Goal: Task Accomplishment & Management: Manage account settings

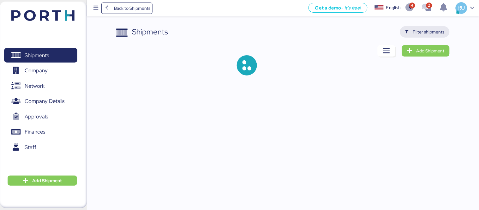
click at [420, 35] on span "Filter shipments" at bounding box center [429, 32] width 32 height 8
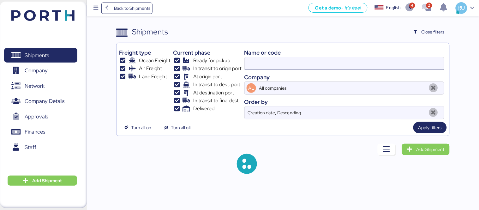
click at [351, 61] on input at bounding box center [344, 63] width 199 height 13
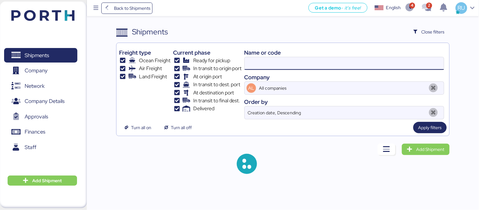
paste input "A0052092"
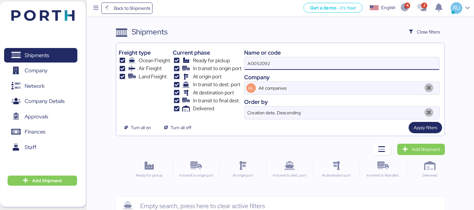
type input "A0052092"
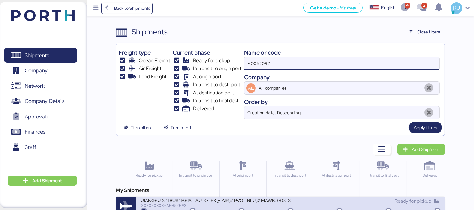
click at [252, 201] on div "JIANGSU XIN BURNASIA - AUTOTEK // AIR // PVG - NLU // MAWB: 003-30556610 - HAWB…" at bounding box center [216, 200] width 150 height 5
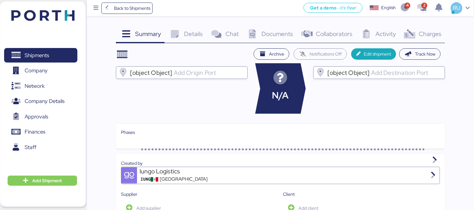
click at [414, 43] on div "Charges 0" at bounding box center [423, 34] width 46 height 17
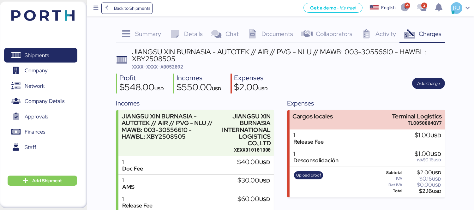
click at [379, 51] on div "JIANGSU XIN BURNASIA - AUTOTEK // AIR // PVG - NLU // MAWB: 003-30556610 - HAWB…" at bounding box center [288, 55] width 313 height 14
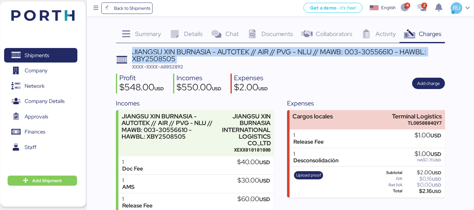
click at [379, 51] on div "JIANGSU XIN BURNASIA - AUTOTEK // AIR // PVG - NLU // MAWB: 003-30556610 - HAWB…" at bounding box center [288, 55] width 313 height 14
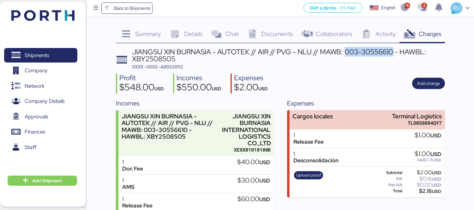
drag, startPoint x: 393, startPoint y: 52, endPoint x: 346, endPoint y: 52, distance: 46.8
click at [346, 52] on div "JIANGSU XIN BURNASIA - AUTOTEK // AIR // PVG - NLU // MAWB: 003-30556610 - HAWB…" at bounding box center [288, 55] width 313 height 14
copy div "003-30556610"
click at [273, 30] on span "Documents" at bounding box center [278, 34] width 32 height 8
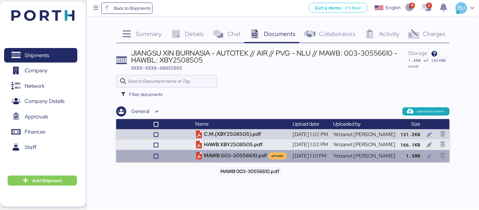
click at [226, 155] on td "MAWB 003-30556610.pdf private" at bounding box center [242, 156] width 98 height 12
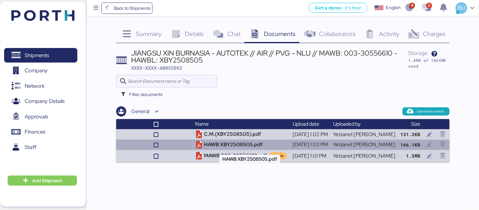
click at [211, 145] on td "HAWB XBY2508505.pdf" at bounding box center [242, 145] width 98 height 10
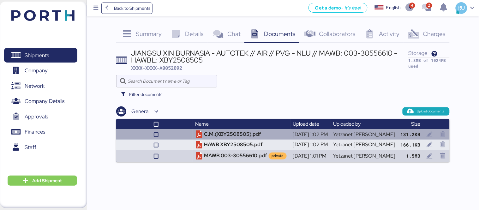
click at [228, 133] on td "C.M.(XBY2508505).pdf" at bounding box center [242, 134] width 98 height 10
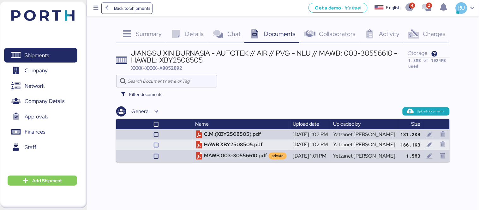
click at [174, 62] on div "JIANGSU XIN BURNASIA - AUTOTEK // AIR // PVG - NLU // MAWB: 003-30556610 - HAWB…" at bounding box center [270, 57] width 278 height 14
copy div "XBY2508505"
click at [433, 38] on div "Charges 0" at bounding box center [427, 34] width 46 height 17
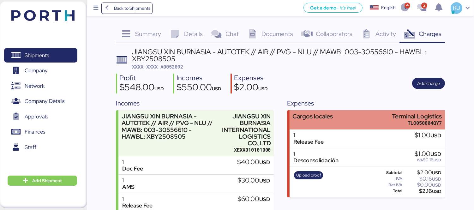
click at [352, 124] on div "Cargos locales Terminal Logistics TLO050804QY7" at bounding box center [368, 119] width 156 height 19
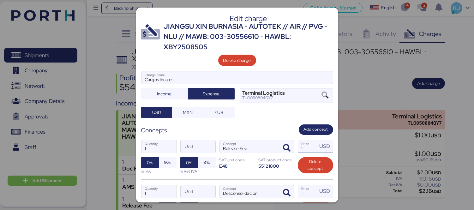
click at [302, 147] on input "1" at bounding box center [308, 146] width 20 height 13
type input "0"
click at [188, 111] on span "MXN" at bounding box center [188, 113] width 10 height 8
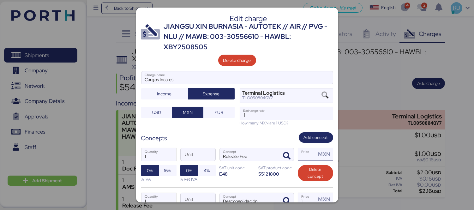
click at [301, 153] on input "Price MXN" at bounding box center [307, 154] width 18 height 13
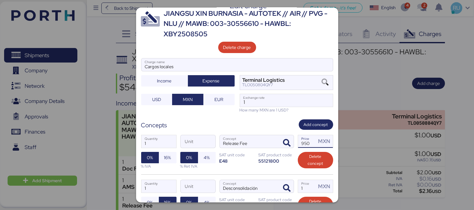
scroll to position [14, 0]
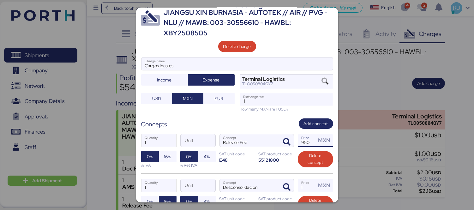
type input "950"
click at [259, 105] on input "1" at bounding box center [286, 99] width 93 height 13
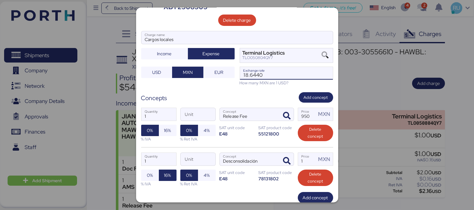
scroll to position [42, 0]
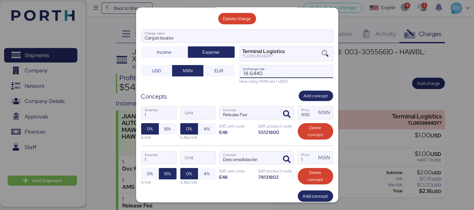
type input "18.644"
click at [302, 157] on input "1" at bounding box center [307, 157] width 18 height 13
type input "4"
type input "0"
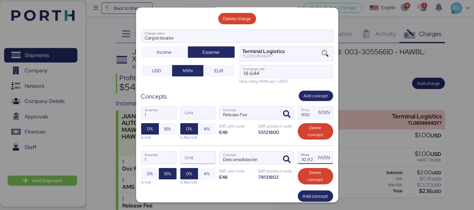
scroll to position [80, 0]
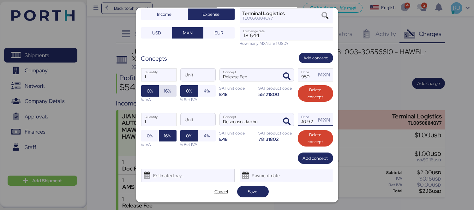
type input "410.92"
click at [166, 94] on span "16%" at bounding box center [167, 91] width 7 height 8
click at [151, 138] on span "0%" at bounding box center [150, 136] width 6 height 8
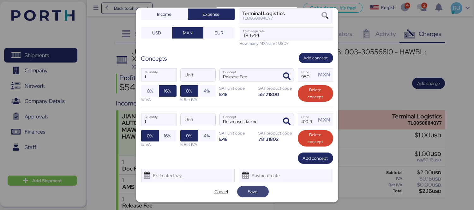
click at [255, 192] on span "Save" at bounding box center [252, 192] width 9 height 8
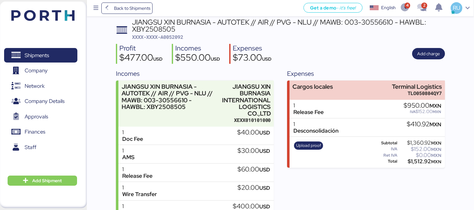
scroll to position [31, 0]
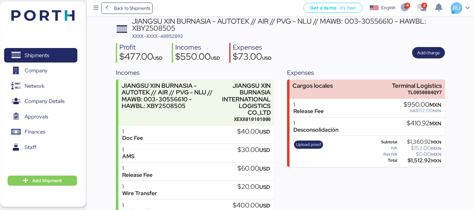
click at [61, 16] on img at bounding box center [42, 15] width 63 height 11
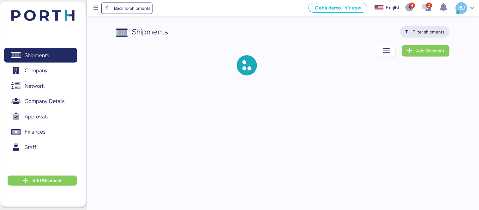
click at [423, 28] on span "Filter shipments" at bounding box center [429, 32] width 32 height 8
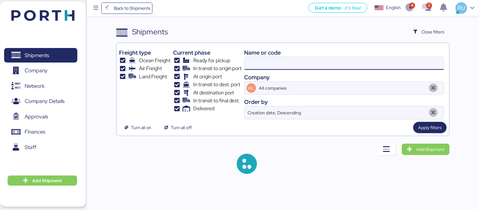
click at [339, 59] on input at bounding box center [344, 63] width 199 height 13
paste input "O0051966"
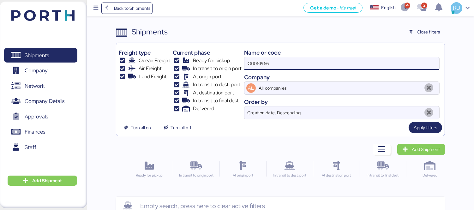
type input "O0051966"
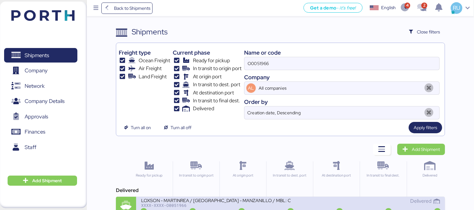
click at [267, 200] on div "LOXSON - MARTINREA / [GEOGRAPHIC_DATA] - MANZANILLO / MBL: COSU6423724460 - HBL…" at bounding box center [216, 200] width 150 height 5
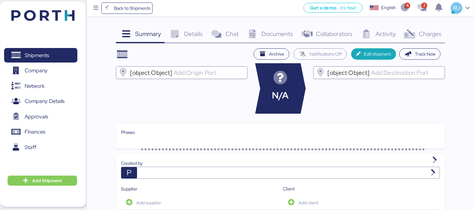
click at [424, 34] on span "Charges" at bounding box center [430, 34] width 23 height 8
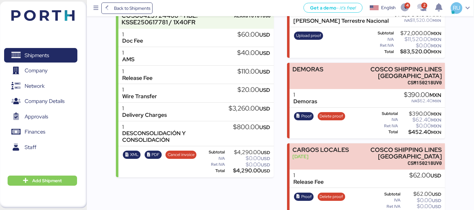
scroll to position [121, 0]
click at [308, 114] on span "Proof" at bounding box center [307, 116] width 10 height 7
click at [334, 118] on span "Delete proof" at bounding box center [331, 116] width 23 height 7
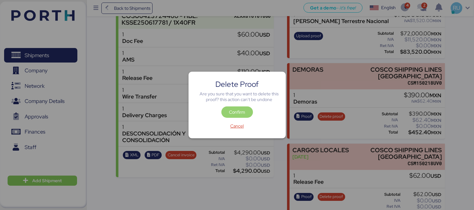
click at [248, 109] on span "Confirm" at bounding box center [238, 112] width 32 height 11
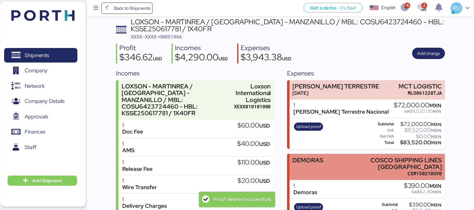
scroll to position [31, 0]
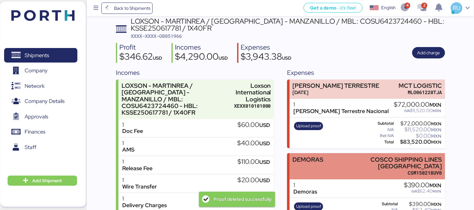
click at [327, 169] on div "DEMORAS COSCO SHIPPING LINES [GEOGRAPHIC_DATA] CSM150218UV0" at bounding box center [368, 166] width 156 height 26
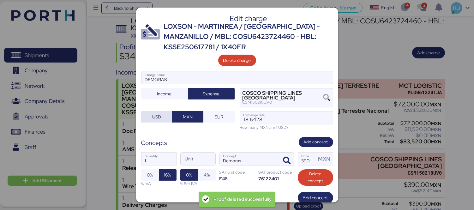
click at [157, 117] on span "USD" at bounding box center [156, 117] width 9 height 8
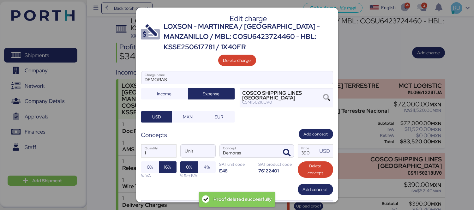
scroll to position [32, 0]
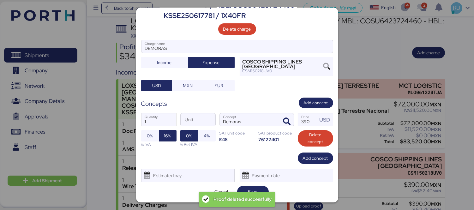
click at [246, 192] on div "Proof deleted successfully" at bounding box center [238, 199] width 70 height 15
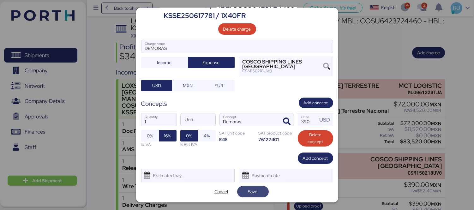
click at [249, 190] on span "Save" at bounding box center [252, 192] width 9 height 8
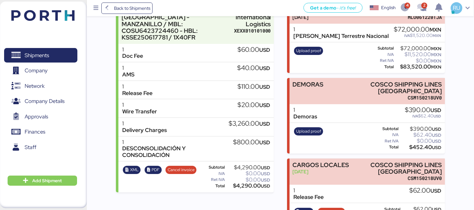
scroll to position [111, 0]
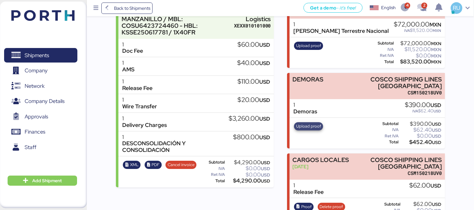
click at [317, 124] on span "Upload proof" at bounding box center [308, 126] width 25 height 7
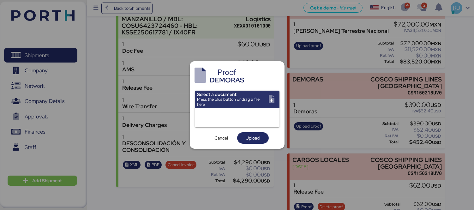
click at [273, 98] on input "file" at bounding box center [237, 100] width 85 height 18
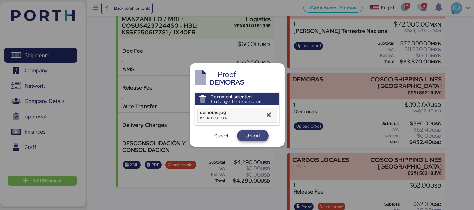
click at [246, 137] on span "Upload" at bounding box center [253, 136] width 14 height 8
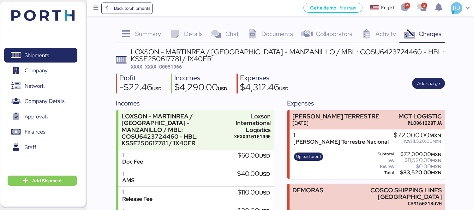
click at [69, 11] on img at bounding box center [42, 15] width 63 height 11
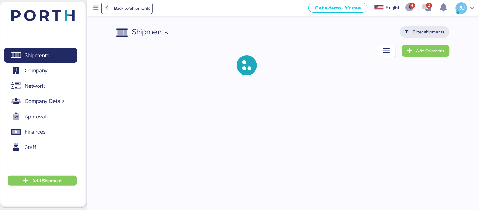
click at [430, 37] on span "Filter shipments" at bounding box center [425, 31] width 50 height 11
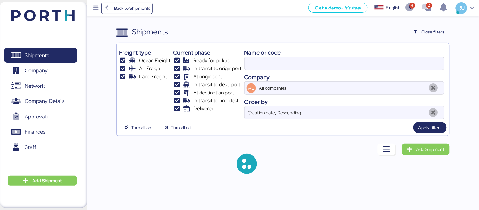
drag, startPoint x: 319, startPoint y: 78, endPoint x: 317, endPoint y: 73, distance: 6.1
click at [319, 78] on div "Company" at bounding box center [345, 77] width 200 height 9
click at [312, 63] on input at bounding box center [344, 63] width 199 height 13
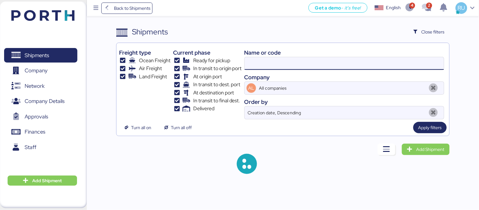
paste input "O0051965"
type input "O0051965"
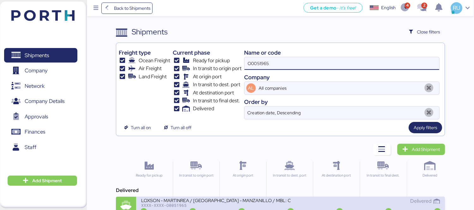
click at [283, 207] on div "XXXX-XXXX-O0051965" at bounding box center [216, 205] width 150 height 4
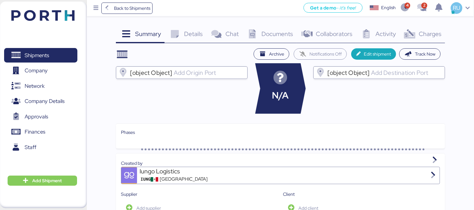
click at [422, 34] on span "Charges" at bounding box center [430, 34] width 23 height 8
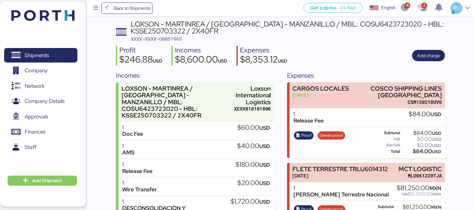
scroll to position [28, 0]
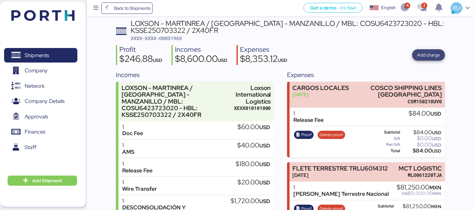
click at [438, 53] on span "Add charge" at bounding box center [429, 55] width 23 height 8
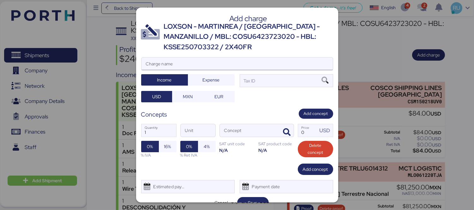
click at [260, 64] on input "Charge name" at bounding box center [238, 64] width 192 height 13
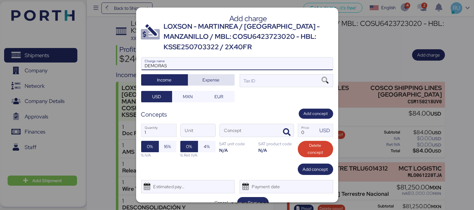
type input "DEMORAS"
click at [226, 77] on span "Expense" at bounding box center [211, 80] width 37 height 9
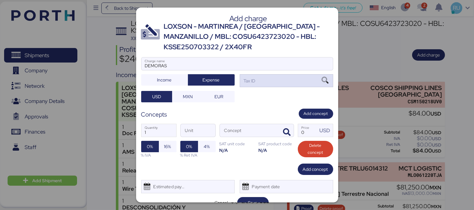
click at [259, 82] on div "Tax ID" at bounding box center [287, 80] width 94 height 13
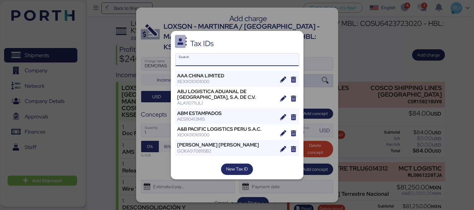
type input "S"
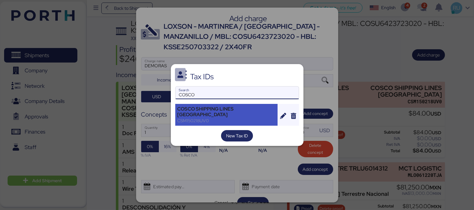
type input "COSCO"
click at [209, 118] on div "CSM150218UV0" at bounding box center [227, 121] width 98 height 6
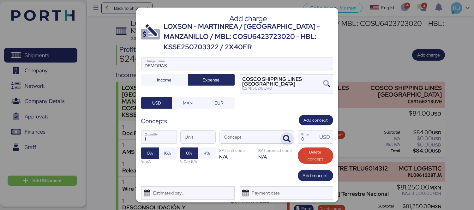
click at [288, 133] on span "button" at bounding box center [287, 138] width 13 height 13
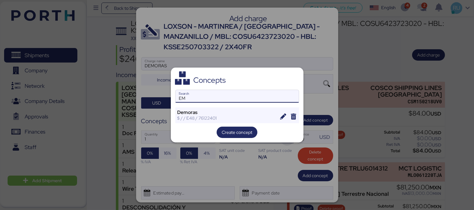
type input "E"
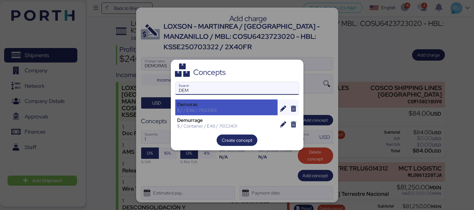
type input "DEM"
click at [241, 106] on div "Demoras" at bounding box center [227, 105] width 98 height 6
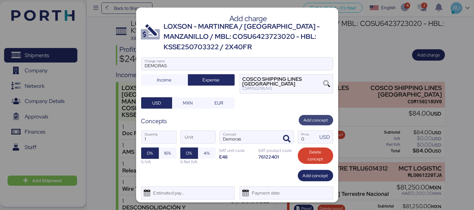
click at [312, 124] on span "Add concept" at bounding box center [316, 120] width 24 height 8
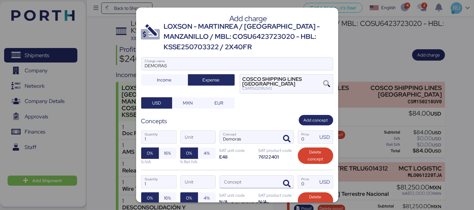
click at [256, 178] on input "Concept" at bounding box center [249, 182] width 59 height 13
type input "DEMORAS"
click at [308, 140] on input "Price USD" at bounding box center [308, 137] width 20 height 13
type input "390"
click at [169, 150] on span "16%" at bounding box center [167, 154] width 7 height 8
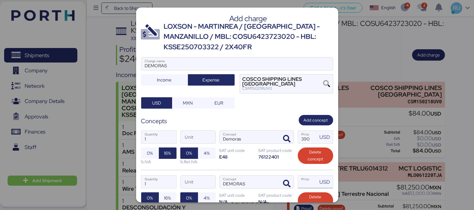
click at [298, 181] on input "Price USD" at bounding box center [308, 182] width 20 height 13
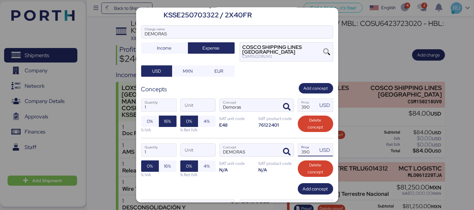
scroll to position [32, 0]
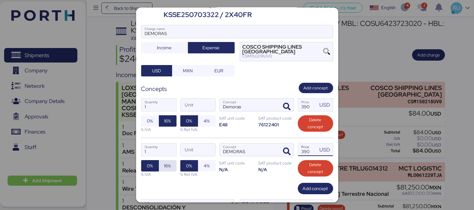
type input "390"
click at [165, 165] on span "16%" at bounding box center [167, 166] width 7 height 8
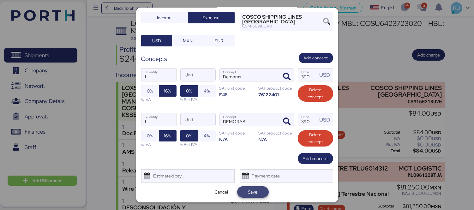
click at [256, 194] on span "Save" at bounding box center [252, 192] width 21 height 9
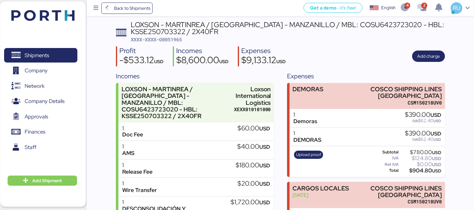
scroll to position [29, 0]
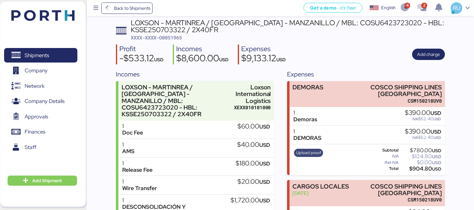
click at [310, 156] on span "Upload proof" at bounding box center [308, 153] width 29 height 8
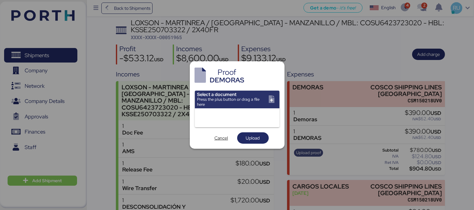
scroll to position [0, 0]
click at [276, 101] on input "file" at bounding box center [237, 100] width 85 height 18
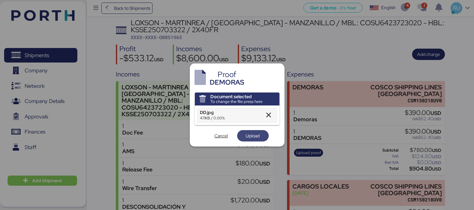
click at [260, 138] on span "Upload" at bounding box center [253, 136] width 14 height 8
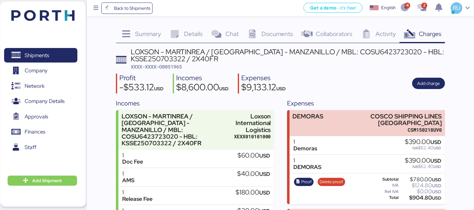
click at [37, 5] on div "Shipments 0 Company 0 Network 0 Company Details 0 Approvals 0 Finances 0 Staff …" at bounding box center [43, 105] width 87 height 207
click at [45, 9] on header at bounding box center [33, 15] width 61 height 20
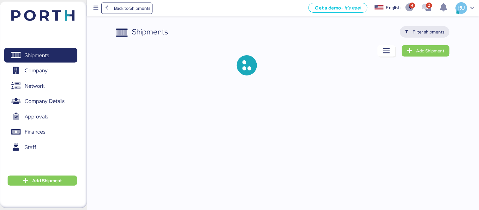
click at [429, 30] on span "Filter shipments" at bounding box center [429, 32] width 32 height 8
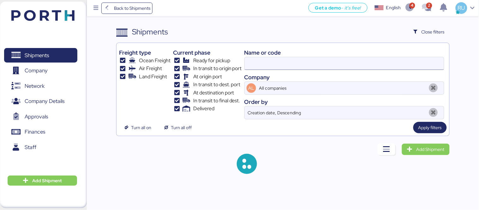
click at [286, 59] on input at bounding box center [344, 63] width 199 height 13
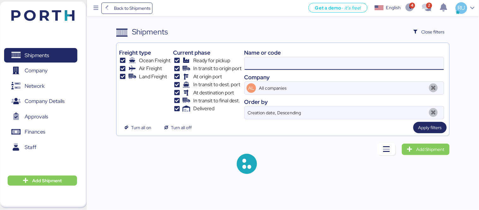
paste input "O0052074"
type input "O0052074"
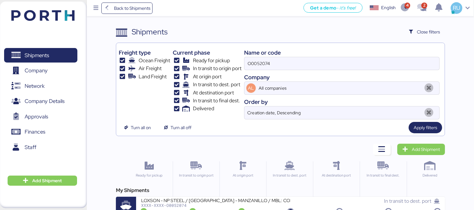
click at [266, 194] on div "My Shipments" at bounding box center [280, 191] width 329 height 8
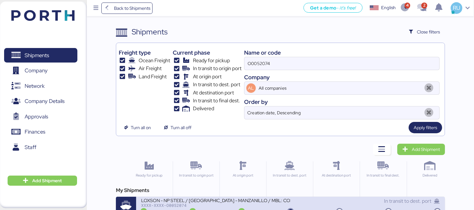
click at [269, 198] on div "LOXSON - NP STEEL / [GEOGRAPHIC_DATA] - MANZANILLO / MBL: COSU6426653410 - HBL:…" at bounding box center [216, 200] width 150 height 5
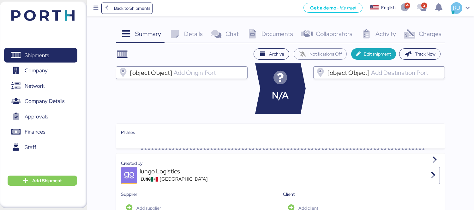
click at [415, 40] on div "Charges 0" at bounding box center [423, 34] width 46 height 17
